Goal: Task Accomplishment & Management: Complete application form

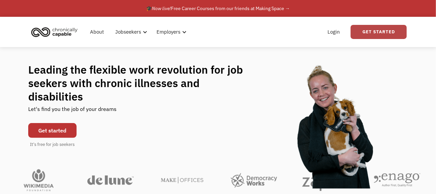
click at [367, 28] on link "Get Started" at bounding box center [379, 32] width 56 height 14
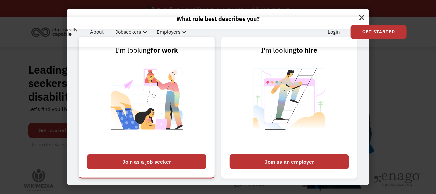
click at [174, 166] on div "Join as a job seeker" at bounding box center [146, 161] width 119 height 15
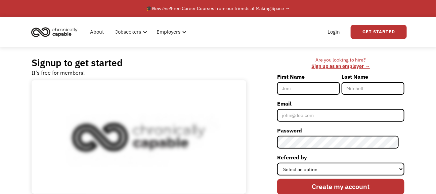
scroll to position [33, 0]
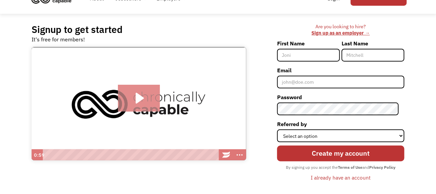
click at [148, 97] on icon "Play Video: Introducing Chronically Capable" at bounding box center [139, 98] width 42 height 27
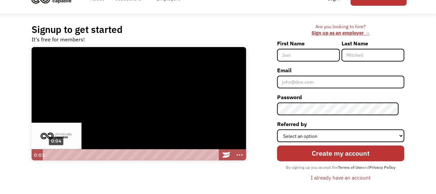
click at [56, 156] on div "0:04" at bounding box center [131, 154] width 170 height 11
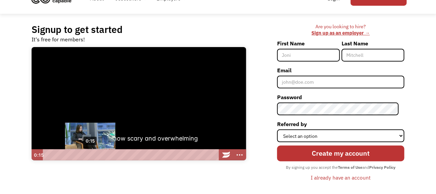
click at [90, 154] on div "0:15" at bounding box center [131, 154] width 170 height 11
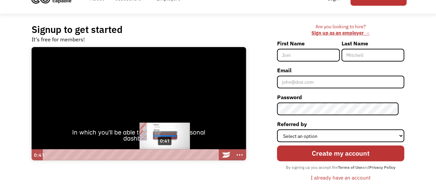
click at [165, 156] on div "0:41" at bounding box center [131, 154] width 170 height 11
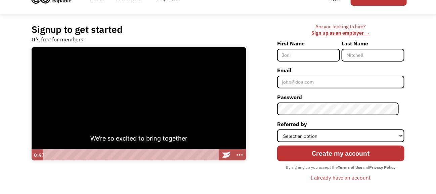
click at [201, 114] on div at bounding box center [139, 103] width 215 height 113
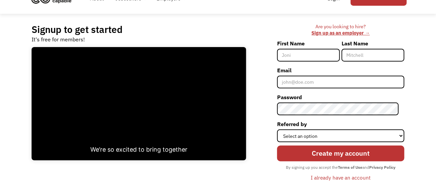
click at [319, 51] on input "First Name" at bounding box center [308, 55] width 63 height 13
